Goal: Transaction & Acquisition: Purchase product/service

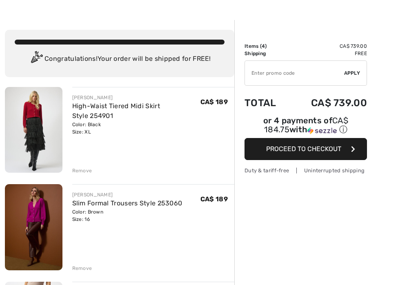
scroll to position [20, 0]
checkbox input "true"
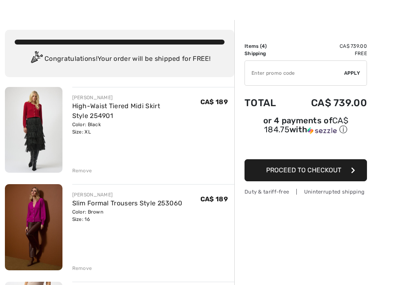
click at [89, 172] on div "Remove" at bounding box center [82, 170] width 20 height 7
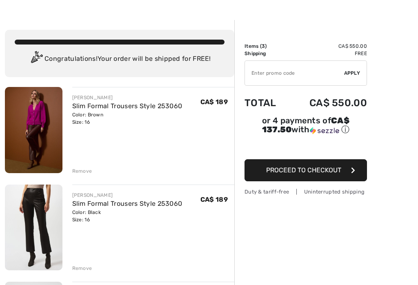
click at [88, 173] on div "Remove" at bounding box center [82, 171] width 20 height 7
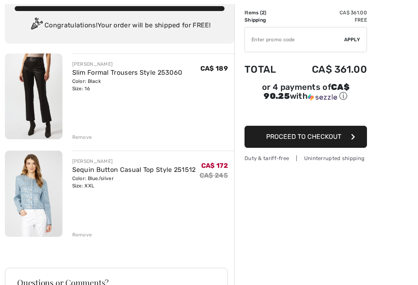
scroll to position [131, 0]
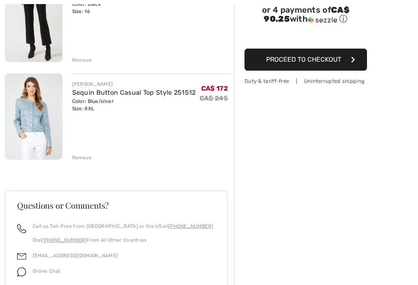
click at [89, 157] on div "Remove" at bounding box center [82, 157] width 20 height 7
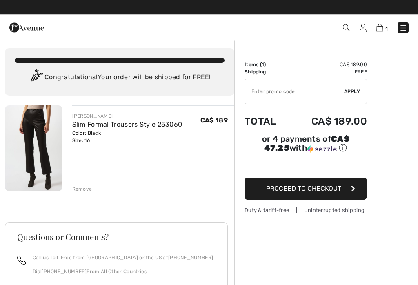
scroll to position [2, 0]
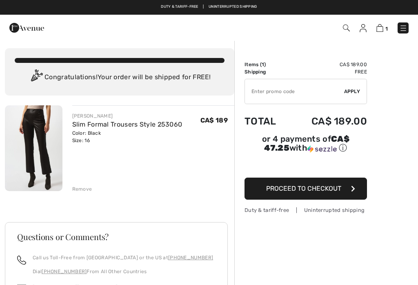
click at [405, 30] on img at bounding box center [404, 28] width 8 height 8
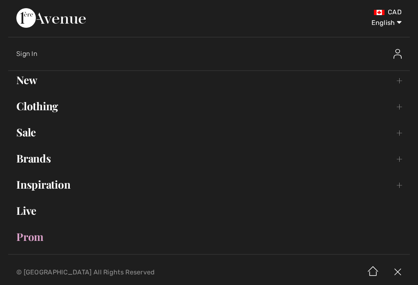
click at [58, 158] on link "Brands Open submenu" at bounding box center [209, 159] width 402 height 18
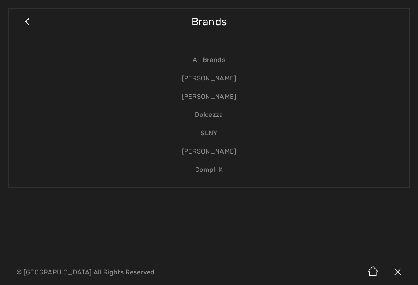
click at [231, 83] on link "[PERSON_NAME]" at bounding box center [209, 78] width 385 height 18
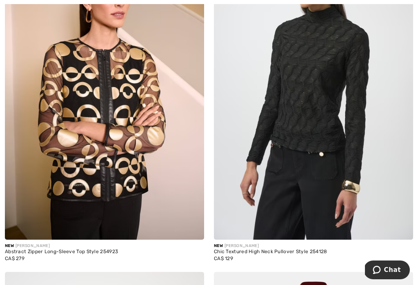
click at [322, 117] on img at bounding box center [313, 90] width 199 height 299
click at [321, 112] on img at bounding box center [313, 90] width 199 height 299
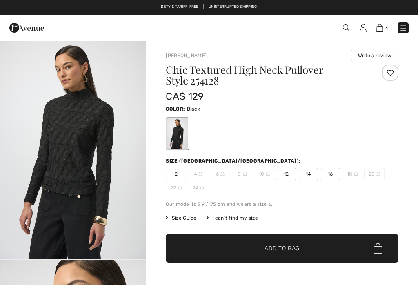
click at [339, 168] on span "16" at bounding box center [330, 174] width 20 height 12
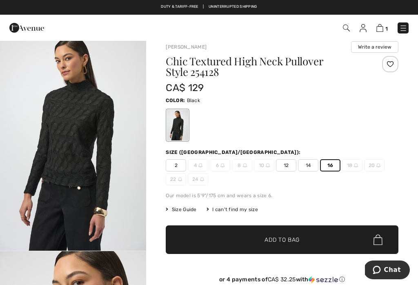
click at [293, 246] on span "✔ Added to Bag Add to Bag" at bounding box center [282, 240] width 233 height 29
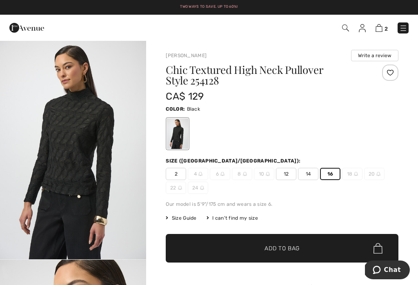
click at [401, 32] on img at bounding box center [404, 28] width 8 height 8
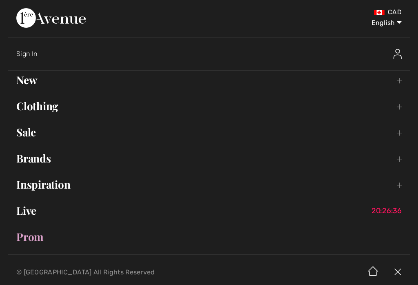
click at [316, 163] on link "Brands Open submenu" at bounding box center [209, 159] width 402 height 18
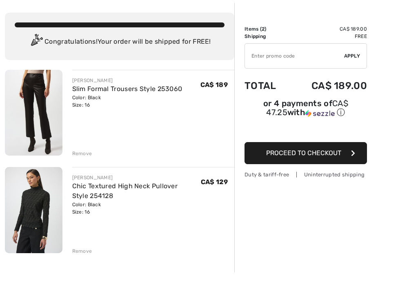
scroll to position [115, 0]
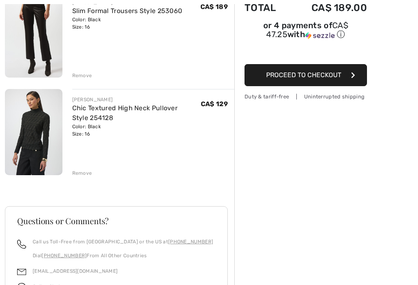
click at [93, 177] on div "JOSEPH RIBKOFF Slim Formal Trousers Style 253060 Color: Black Size: 16 Final Sa…" at bounding box center [120, 200] width 230 height 416
click at [90, 179] on div "JOSEPH RIBKOFF Slim Formal Trousers Style 253060 Color: Black Size: 16 Final Sa…" at bounding box center [120, 200] width 230 height 416
click at [88, 174] on div "Remove" at bounding box center [82, 173] width 20 height 7
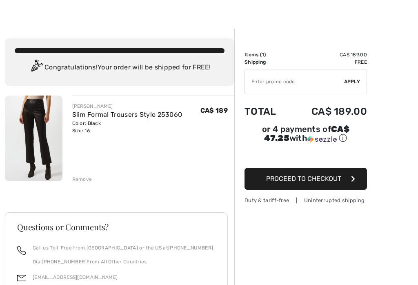
scroll to position [12, 0]
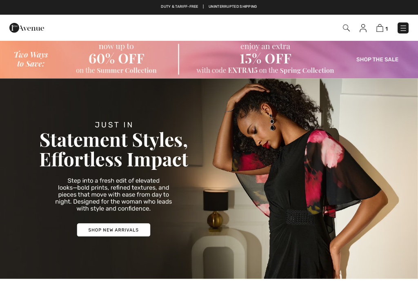
checkbox input "true"
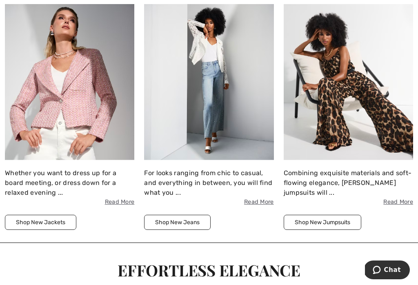
scroll to position [876, 0]
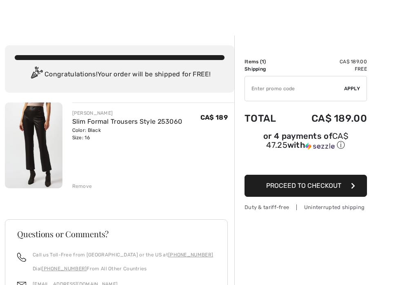
scroll to position [7, 0]
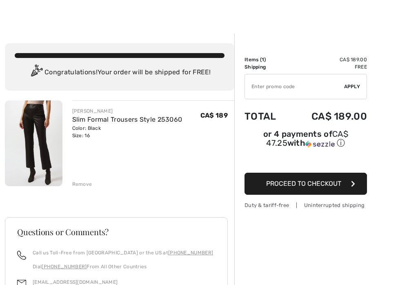
click at [137, 123] on link "Slim Formal Trousers Style 253060" at bounding box center [127, 120] width 110 height 8
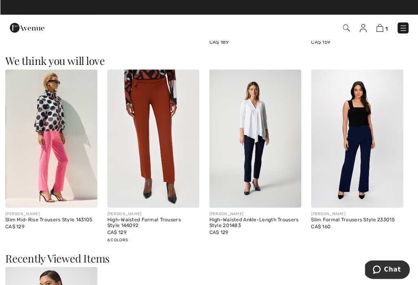
scroll to position [696, 0]
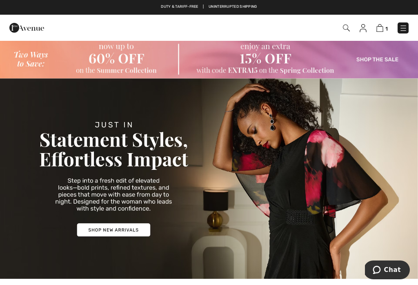
click at [388, 27] on span "1" at bounding box center [387, 29] width 2 height 6
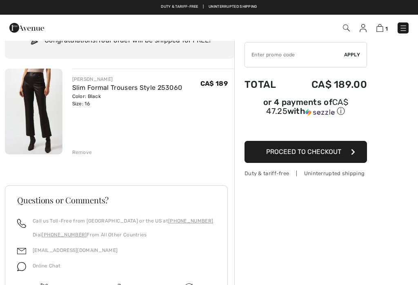
scroll to position [38, 0]
